Goal: Purchase product/service

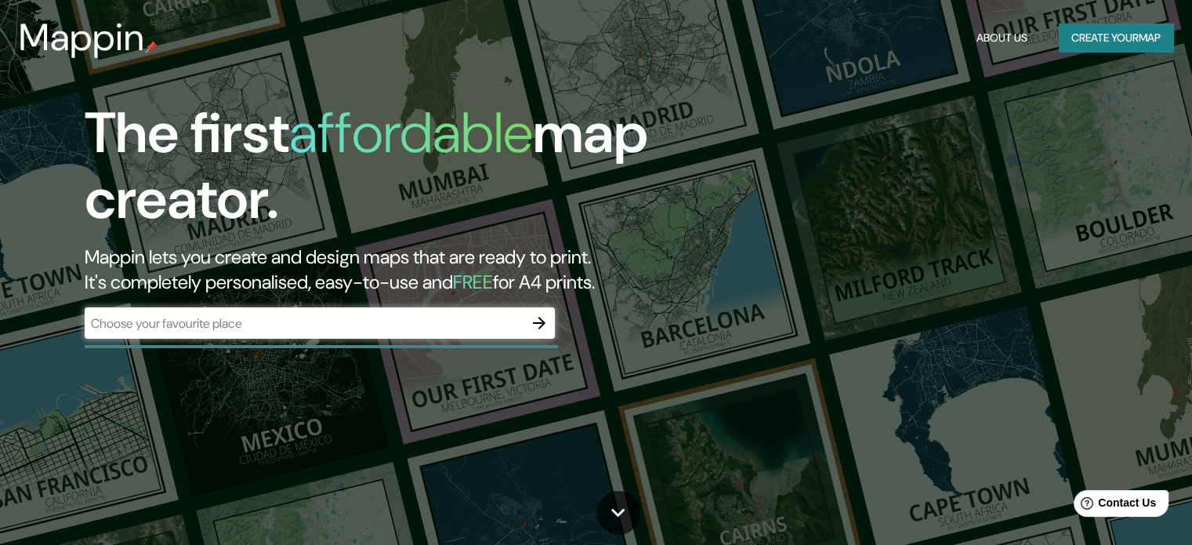
click at [348, 312] on div "​" at bounding box center [320, 322] width 470 height 31
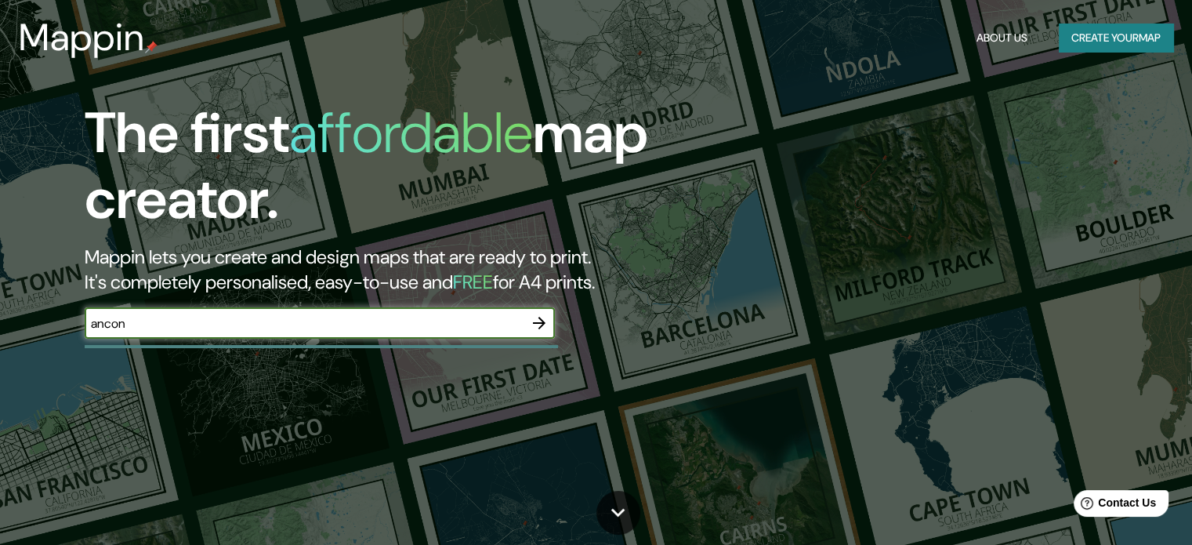
type input "ancon"
click at [546, 314] on icon "button" at bounding box center [539, 323] width 19 height 19
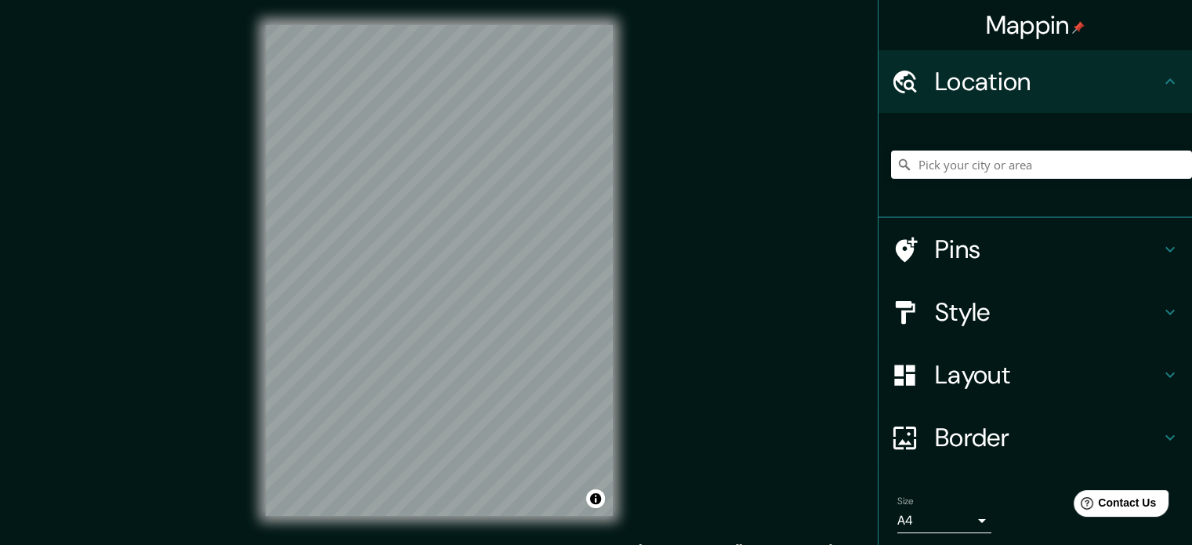
click at [953, 181] on div at bounding box center [1041, 164] width 301 height 78
click at [951, 162] on input "Pick your city or area" at bounding box center [1041, 165] width 301 height 28
type input "Ancol, 14430, Pademangan, [GEOGRAPHIC_DATA], [GEOGRAPHIC_DATA]"
click at [1061, 173] on input "Ancol, 14430, Pademangan, [GEOGRAPHIC_DATA], [GEOGRAPHIC_DATA]" at bounding box center [1041, 165] width 301 height 28
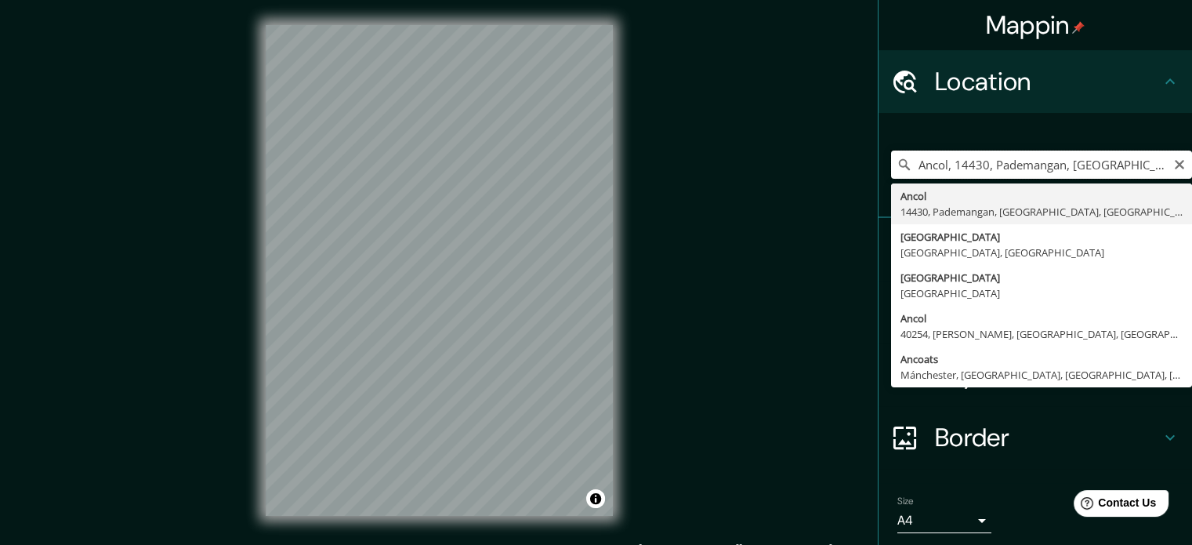
click at [1175, 175] on input "Ancol, 14430, Pademangan, [GEOGRAPHIC_DATA], [GEOGRAPHIC_DATA]" at bounding box center [1041, 165] width 301 height 28
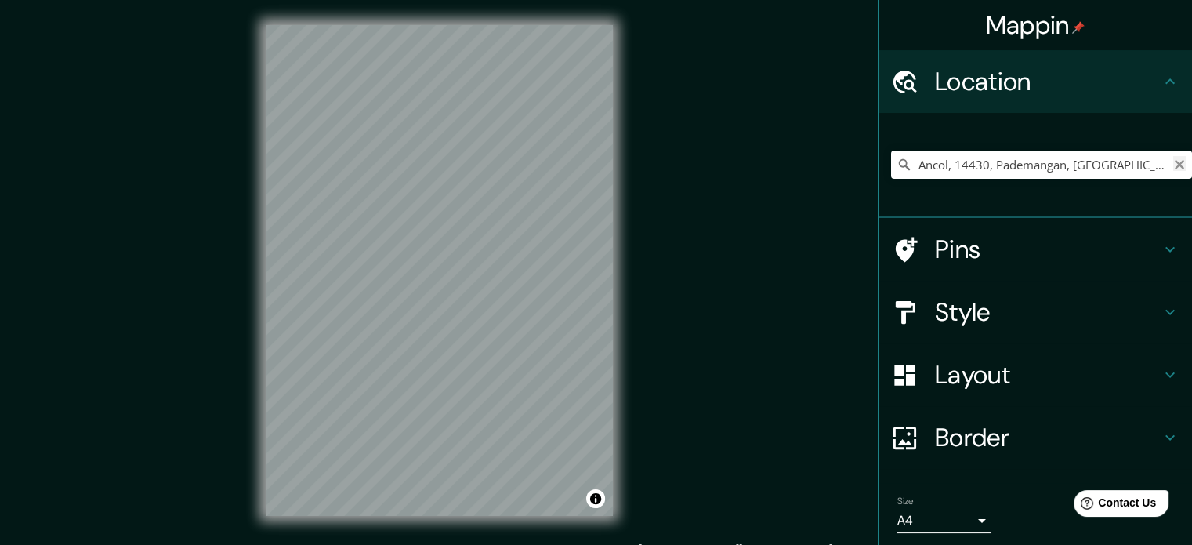
click at [1173, 169] on icon "Clear" at bounding box center [1179, 164] width 13 height 13
click at [1060, 172] on input "Pick your city or area" at bounding box center [1041, 165] width 301 height 28
click at [618, 362] on div "© Mapbox © OpenStreetMap Improve this map" at bounding box center [439, 270] width 397 height 541
click at [666, 245] on div "Mappin Location [GEOGRAPHIC_DATA], [GEOGRAPHIC_DATA], [GEOGRAPHIC_DATA] 2240000…" at bounding box center [596, 283] width 1192 height 566
click at [1061, 168] on input "Ancón, [GEOGRAPHIC_DATA], [GEOGRAPHIC_DATA] 2240000, [GEOGRAPHIC_DATA]" at bounding box center [1041, 165] width 301 height 28
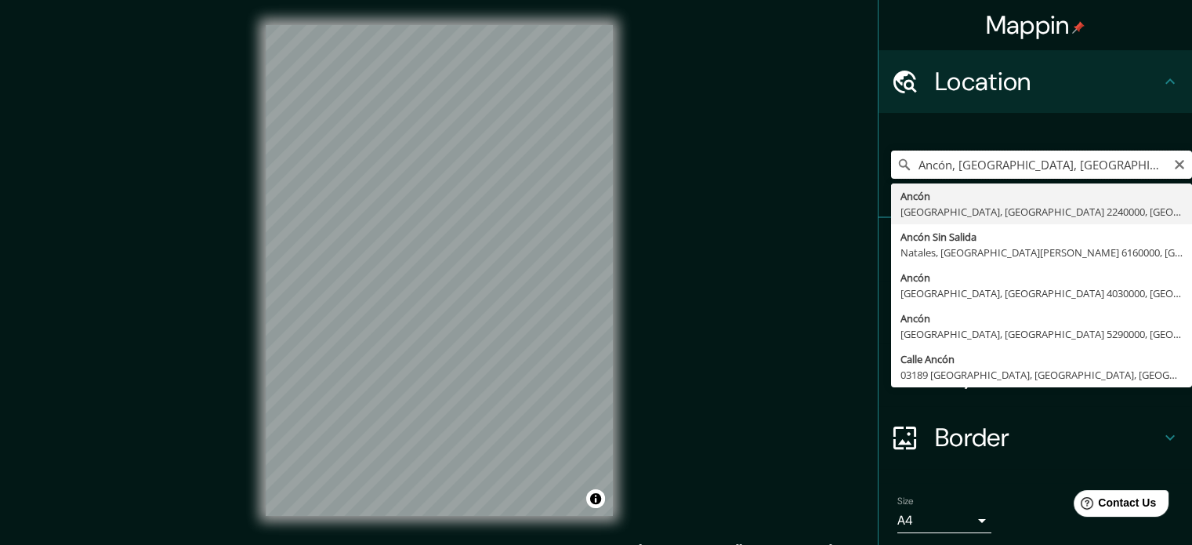
click at [944, 162] on input "Ancón, [GEOGRAPHIC_DATA], [GEOGRAPHIC_DATA] 2240000, [GEOGRAPHIC_DATA]" at bounding box center [1041, 165] width 301 height 28
drag, startPoint x: 940, startPoint y: 167, endPoint x: 1203, endPoint y: 207, distance: 266.4
click at [1192, 205] on html "Mappin Location [GEOGRAPHIC_DATA], [GEOGRAPHIC_DATA], [GEOGRAPHIC_DATA] 2240000…" at bounding box center [596, 272] width 1192 height 545
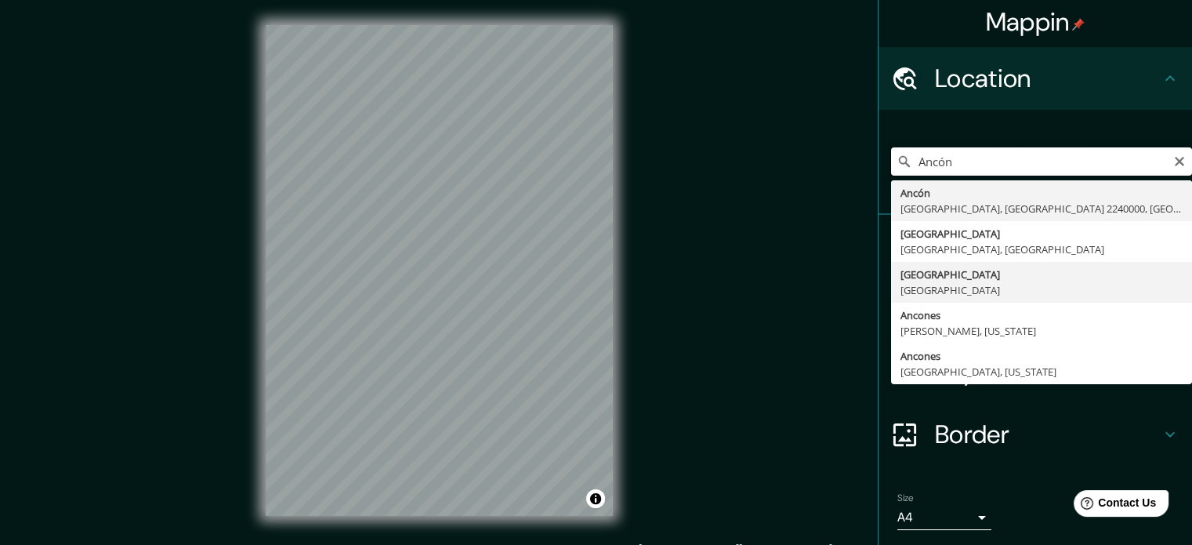
scroll to position [0, 0]
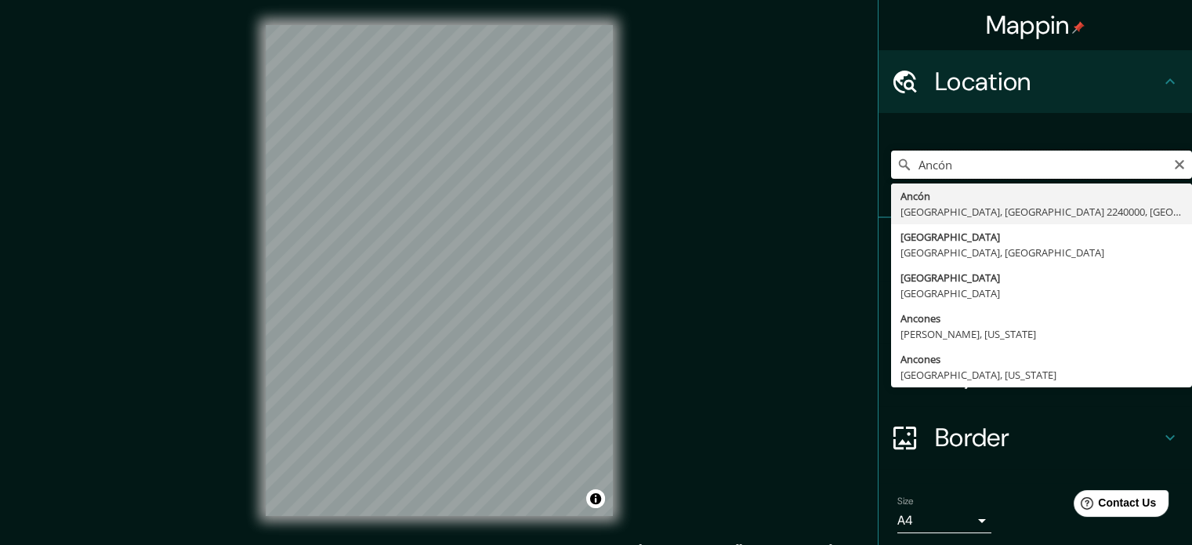
drag, startPoint x: 950, startPoint y: 178, endPoint x: 891, endPoint y: 176, distance: 58.8
click at [891, 176] on input "Ancón" at bounding box center [1041, 165] width 301 height 28
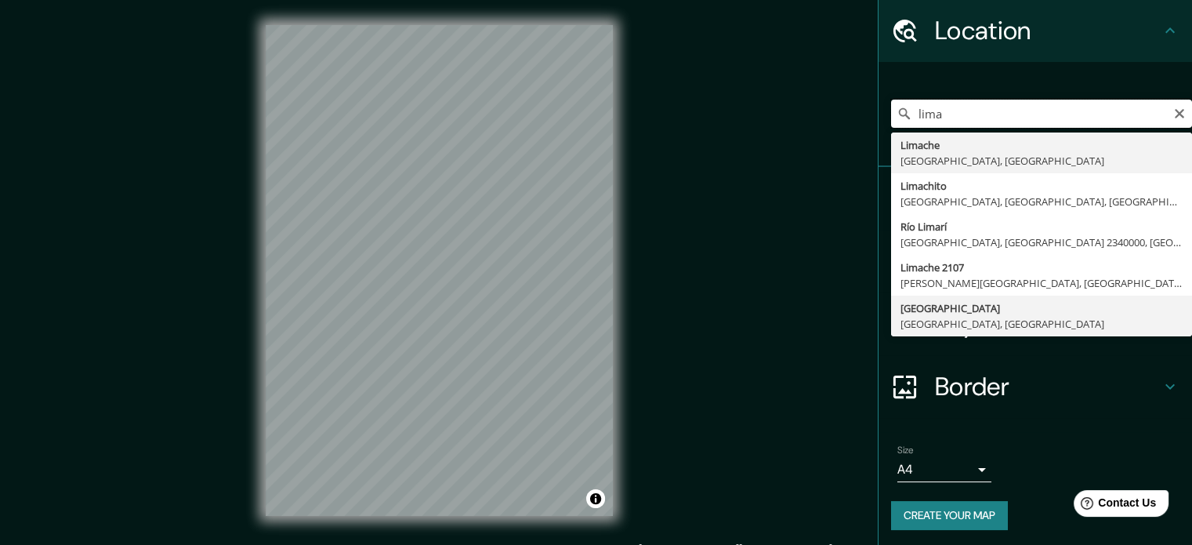
scroll to position [53, 0]
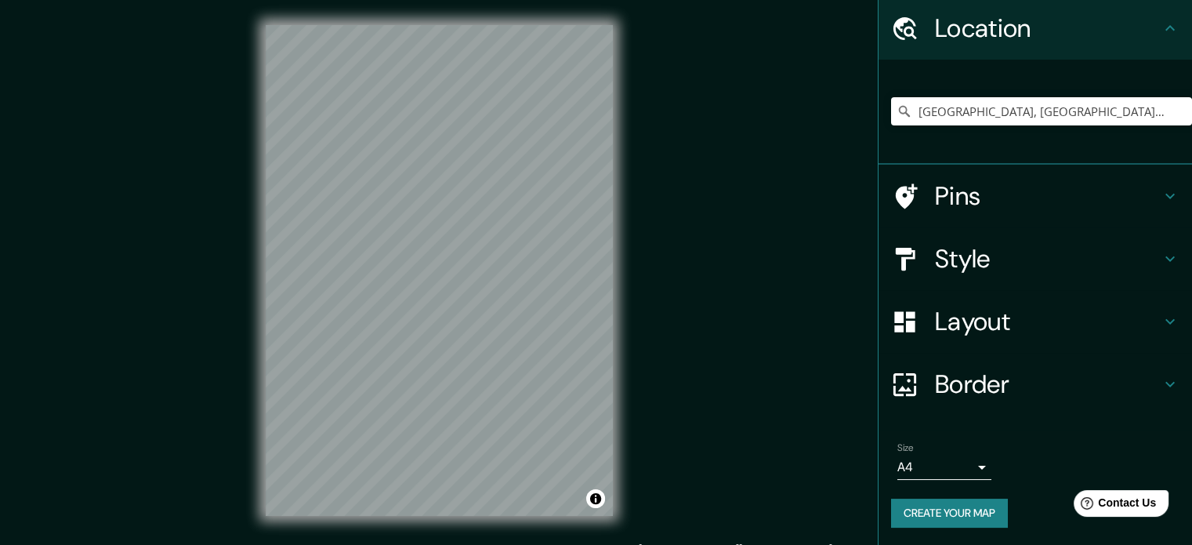
click at [201, 421] on div "Mappin Location [GEOGRAPHIC_DATA], [GEOGRAPHIC_DATA], [GEOGRAPHIC_DATA] Pins St…" at bounding box center [596, 283] width 1192 height 566
drag, startPoint x: 1106, startPoint y: 104, endPoint x: 846, endPoint y: 111, distance: 260.3
click at [846, 111] on div "Mappin Location [GEOGRAPHIC_DATA], [GEOGRAPHIC_DATA], [GEOGRAPHIC_DATA] Pins St…" at bounding box center [596, 283] width 1192 height 566
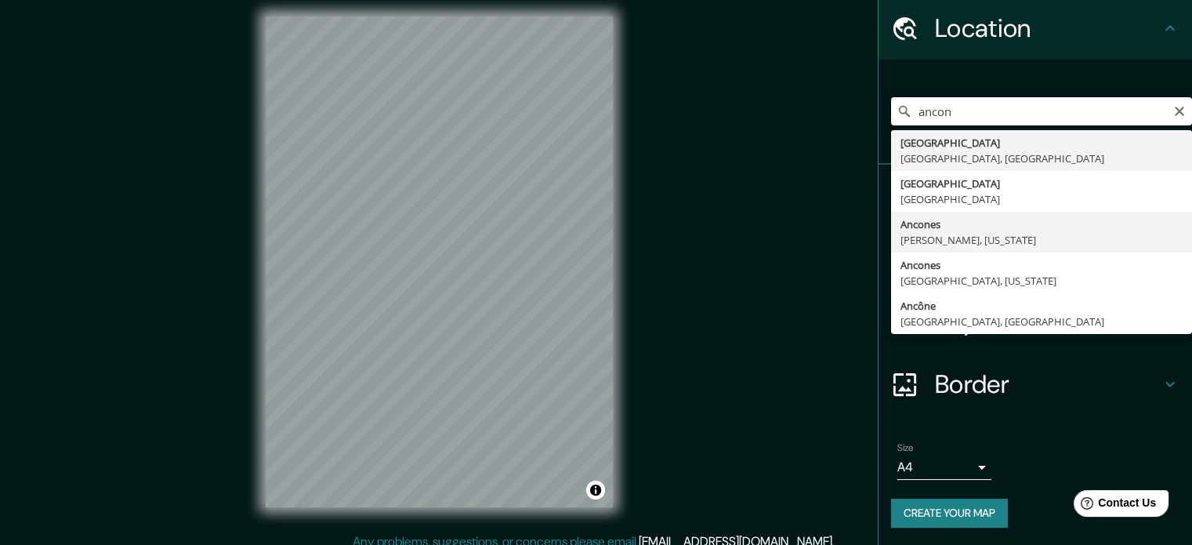
scroll to position [20, 0]
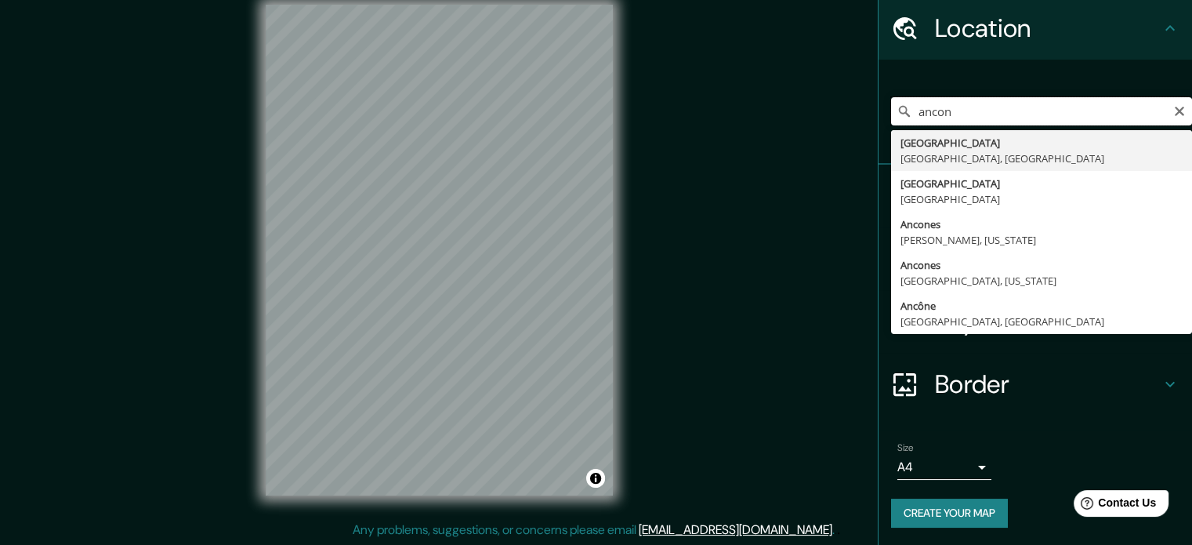
drag, startPoint x: 942, startPoint y: 113, endPoint x: 928, endPoint y: 119, distance: 15.4
click at [928, 119] on input "ancon" at bounding box center [1041, 111] width 301 height 28
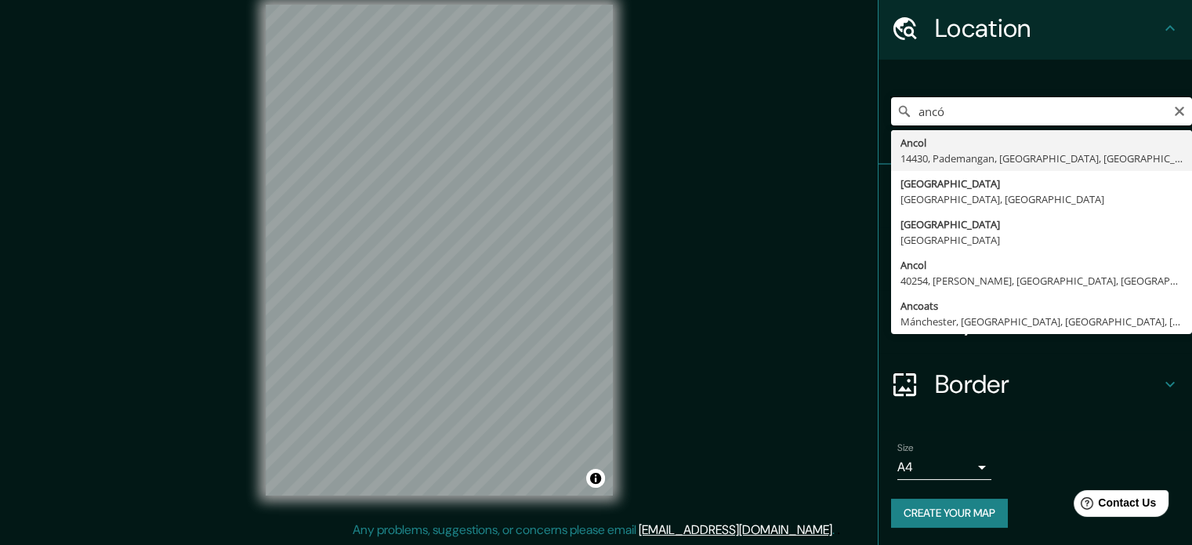
drag, startPoint x: 967, startPoint y: 107, endPoint x: 966, endPoint y: 118, distance: 11.8
click at [967, 109] on input "ancó" at bounding box center [1041, 111] width 301 height 28
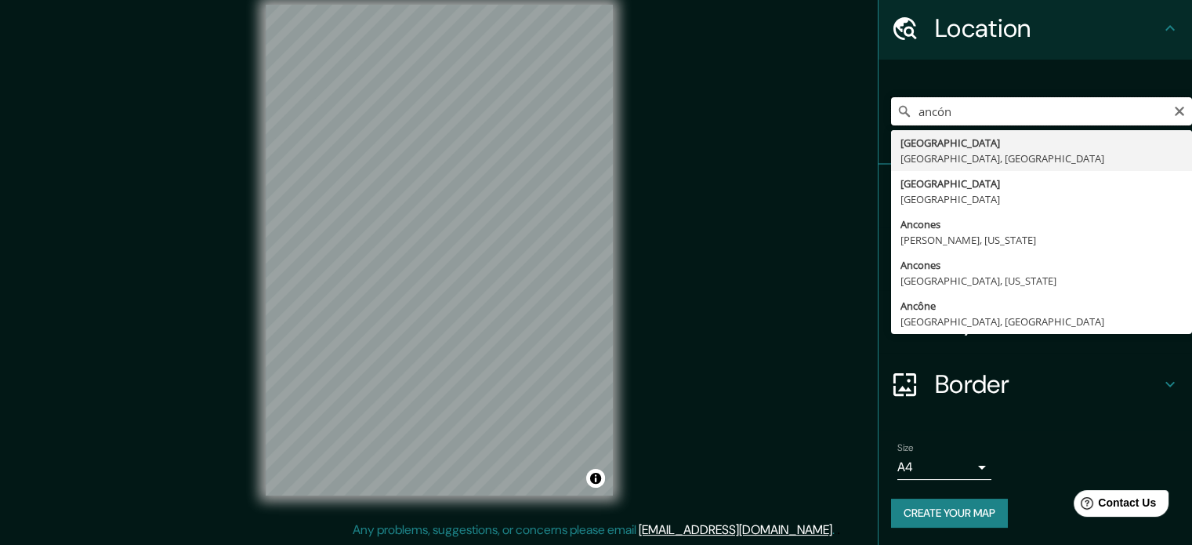
drag, startPoint x: 954, startPoint y: 109, endPoint x: 844, endPoint y: 138, distance: 113.5
click at [844, 138] on div "Mappin Location [GEOGRAPHIC_DATA] [GEOGRAPHIC_DATA] [GEOGRAPHIC_DATA], [GEOGRAP…" at bounding box center [596, 263] width 1192 height 566
type input "a"
click at [963, 109] on input "santa rosa" at bounding box center [1041, 111] width 301 height 28
drag, startPoint x: 953, startPoint y: 117, endPoint x: 909, endPoint y: 118, distance: 44.7
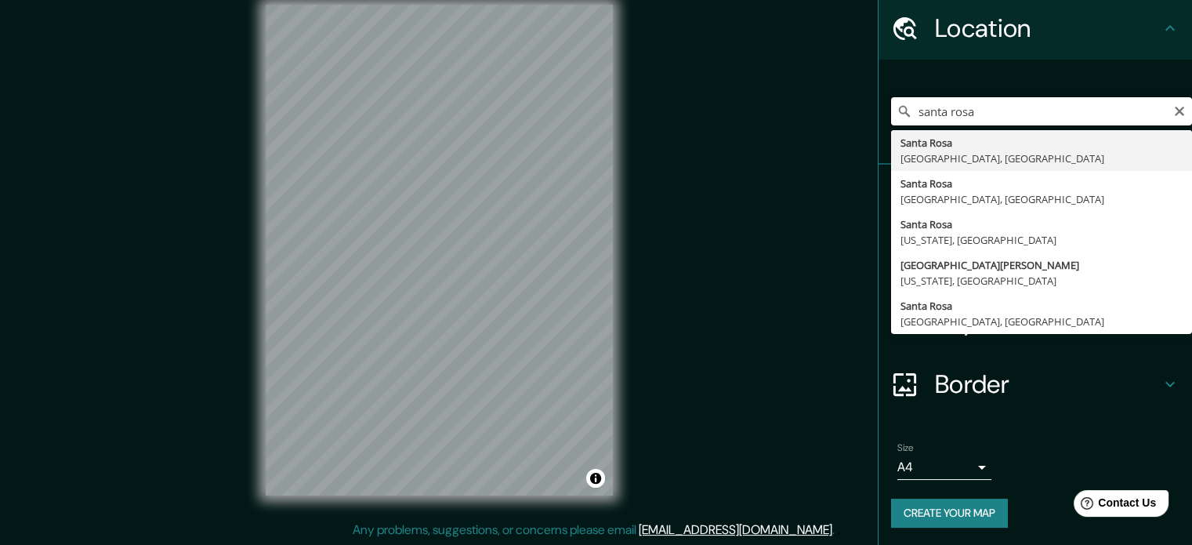
click at [909, 120] on input "santa rosa" at bounding box center [1041, 111] width 301 height 28
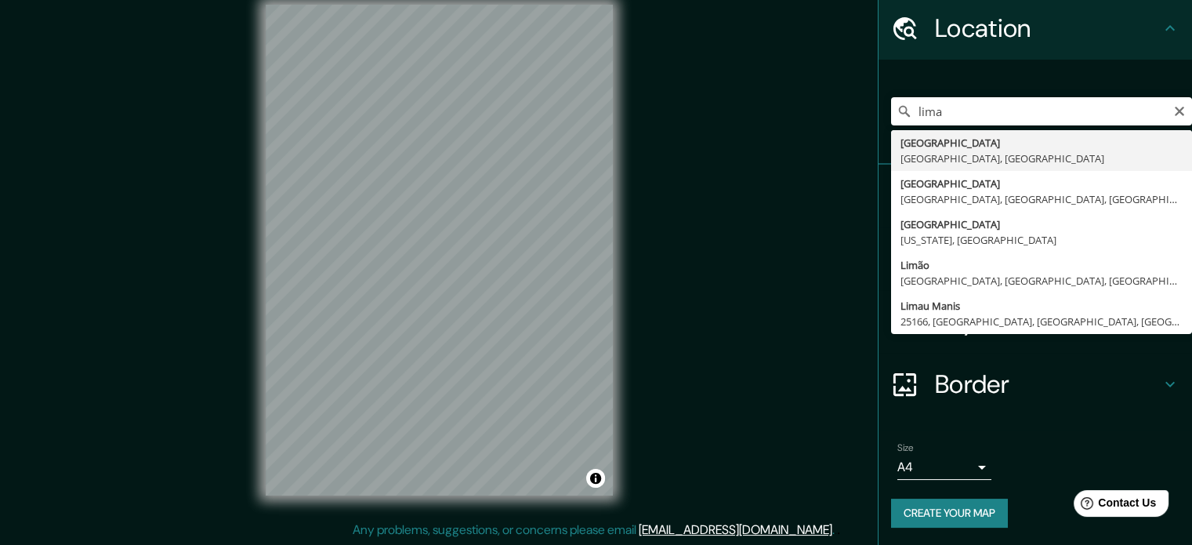
type input "[GEOGRAPHIC_DATA], [GEOGRAPHIC_DATA], [GEOGRAPHIC_DATA]"
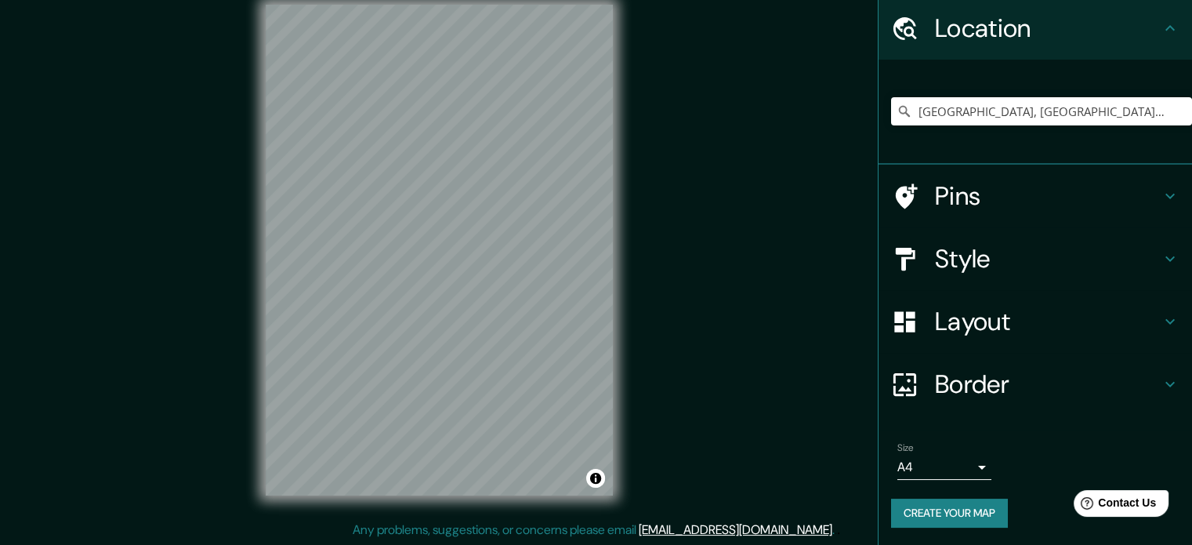
click at [657, 270] on div "Mappin Location [GEOGRAPHIC_DATA], [GEOGRAPHIC_DATA], [GEOGRAPHIC_DATA] Pins St…" at bounding box center [596, 263] width 1192 height 566
click at [257, 354] on div "© Mapbox © OpenStreetMap Improve this map" at bounding box center [439, 250] width 397 height 541
